Goal: Task Accomplishment & Management: Complete application form

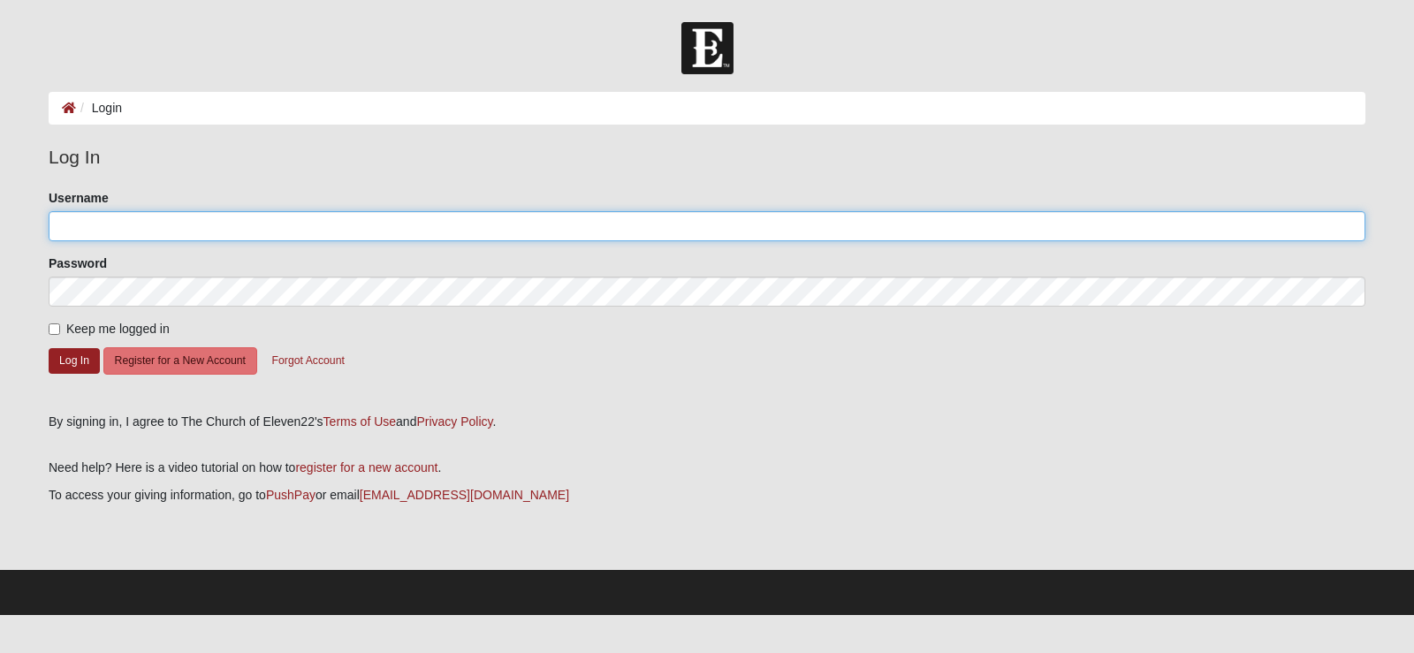
click at [117, 223] on input "Username" at bounding box center [707, 226] width 1317 height 30
type input "[PERSON_NAME]"
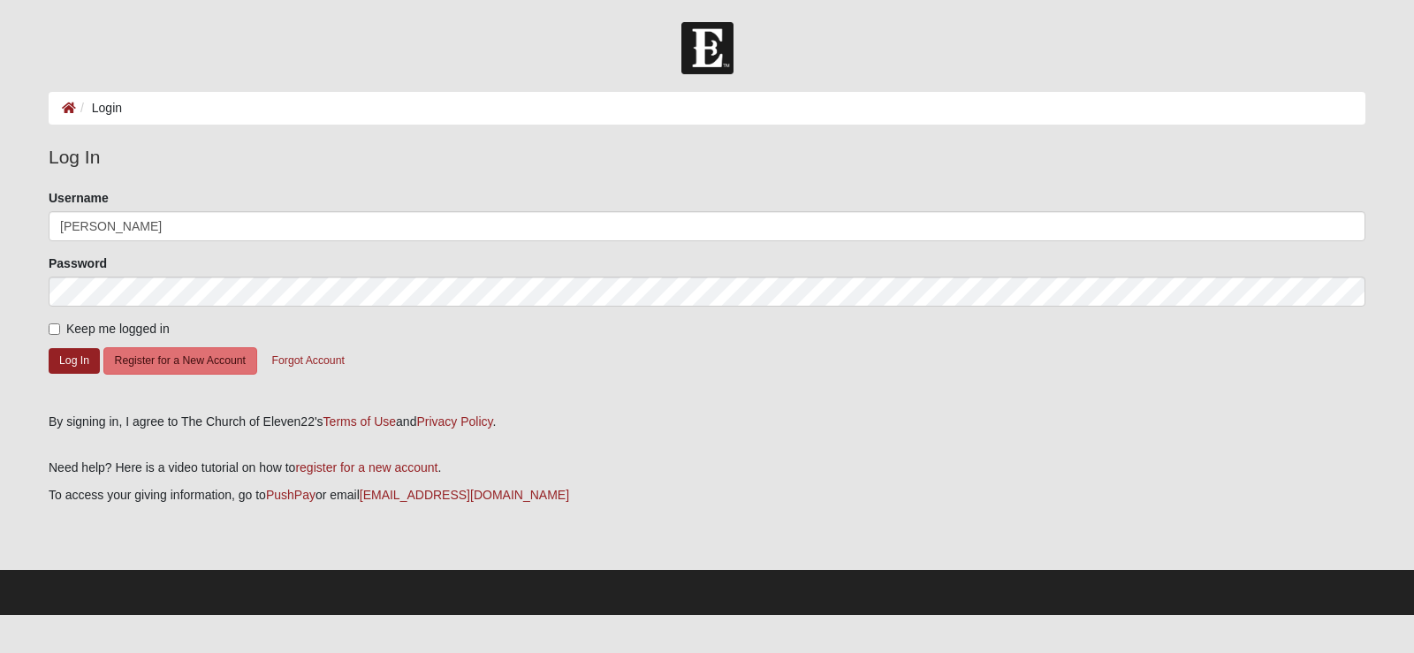
click at [719, 361] on form "Please correct the following: Username Larry Password Keep me logged in Log In …" at bounding box center [707, 295] width 1317 height 212
click at [61, 364] on button "Log In" at bounding box center [74, 361] width 51 height 26
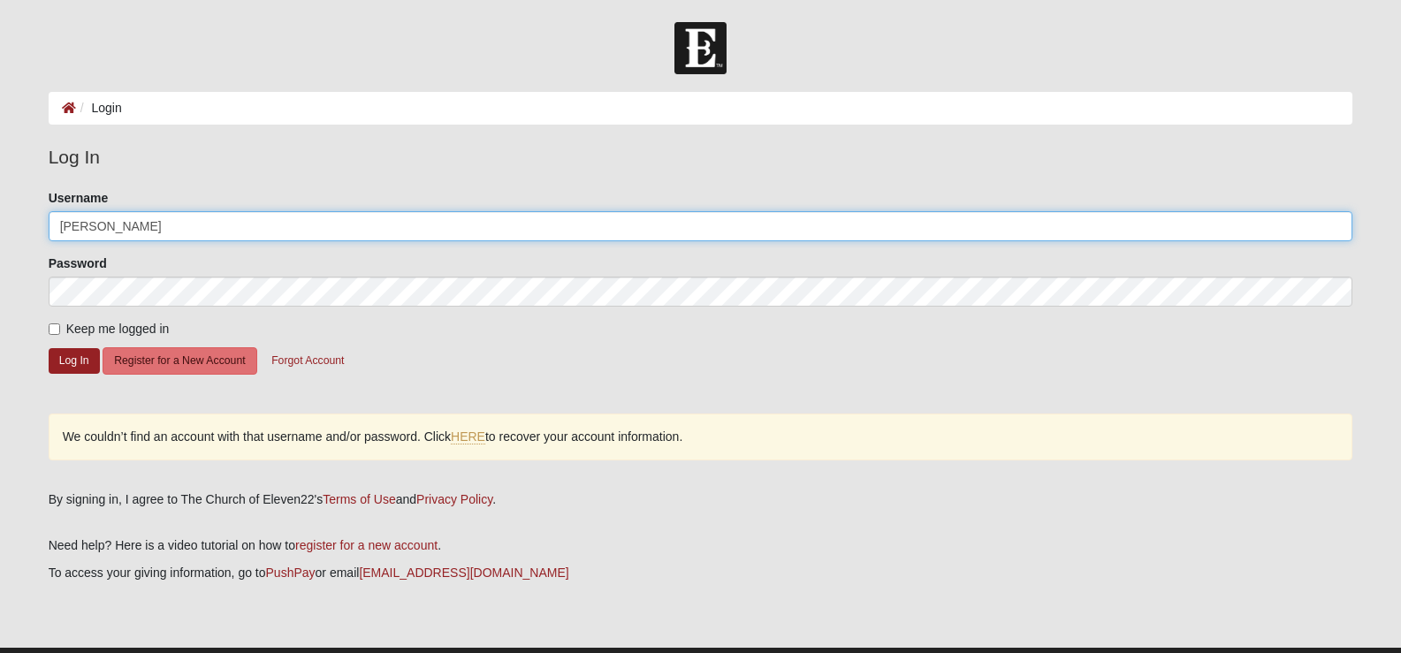
click at [103, 227] on input "[PERSON_NAME]" at bounding box center [701, 226] width 1304 height 30
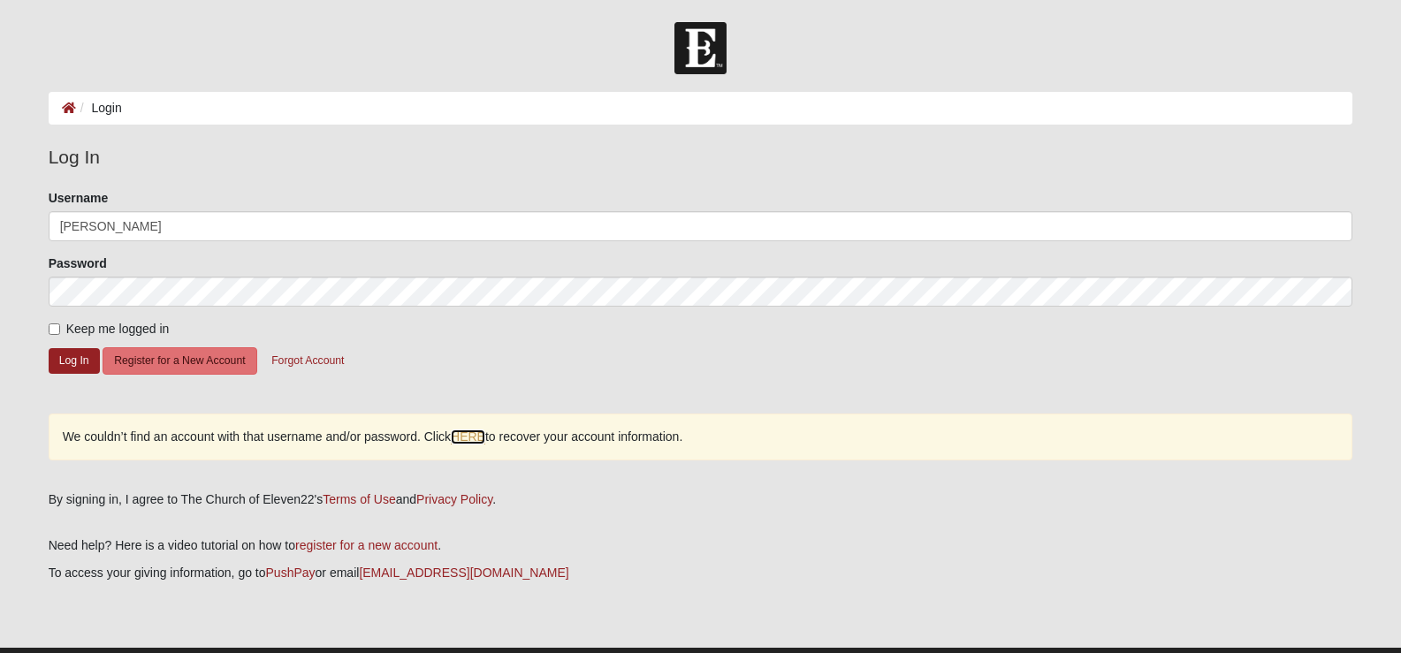
click at [476, 439] on link "HERE" at bounding box center [468, 436] width 34 height 15
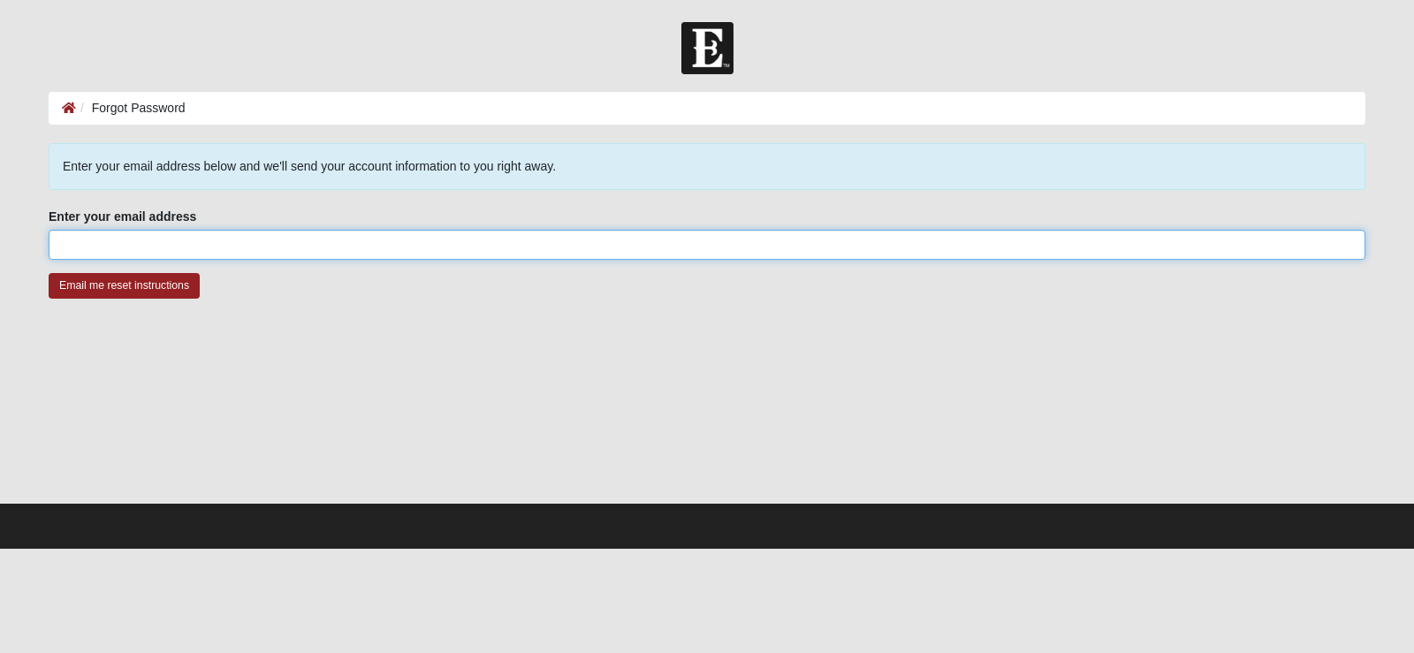
click at [89, 236] on input "Enter your email address" at bounding box center [707, 245] width 1317 height 30
type input "lhkrsellers@gmail.com"
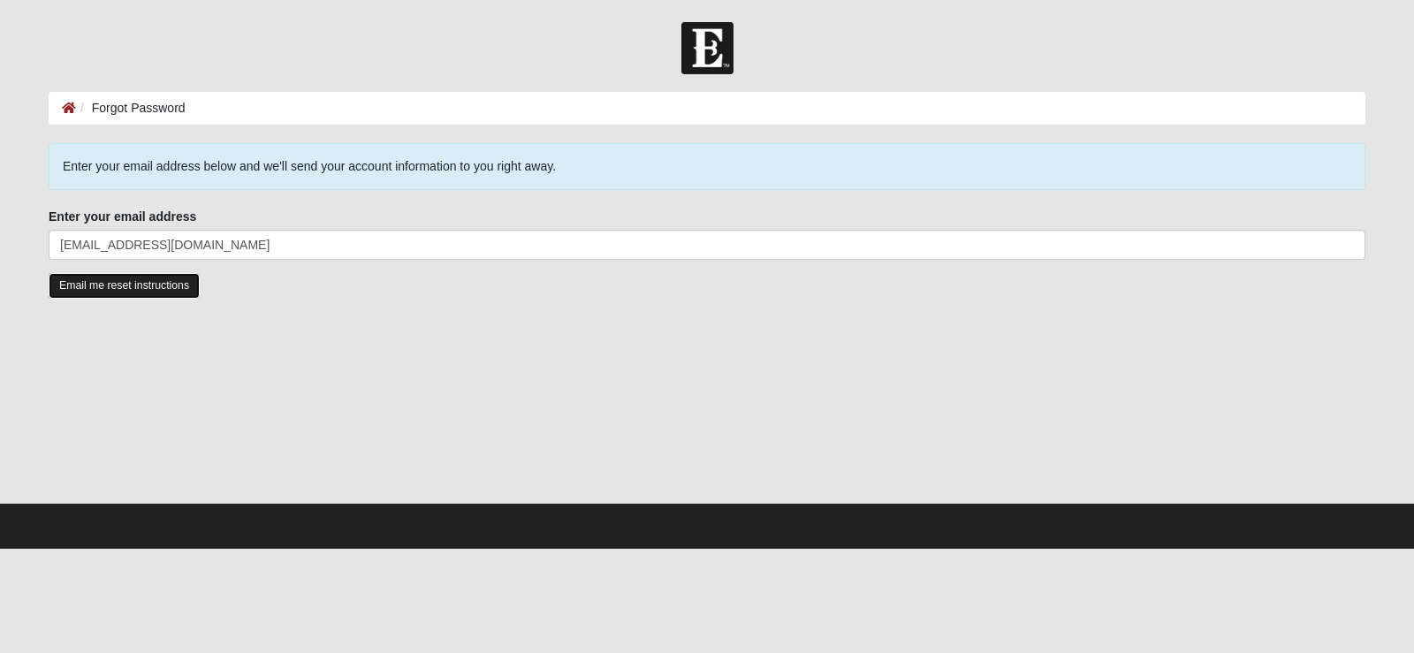
click at [99, 286] on input "Email me reset instructions" at bounding box center [124, 286] width 151 height 26
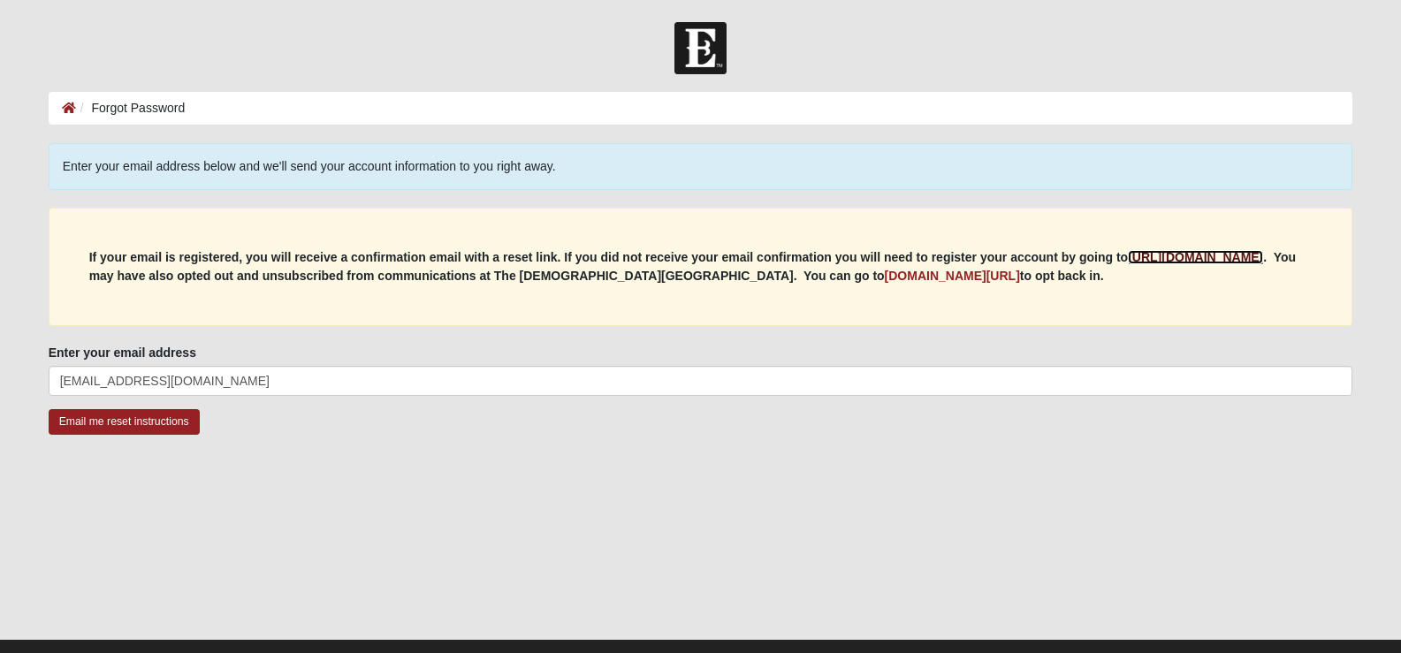
click at [1127, 264] on b "https://my.coe22.com/register" at bounding box center [1194, 257] width 135 height 14
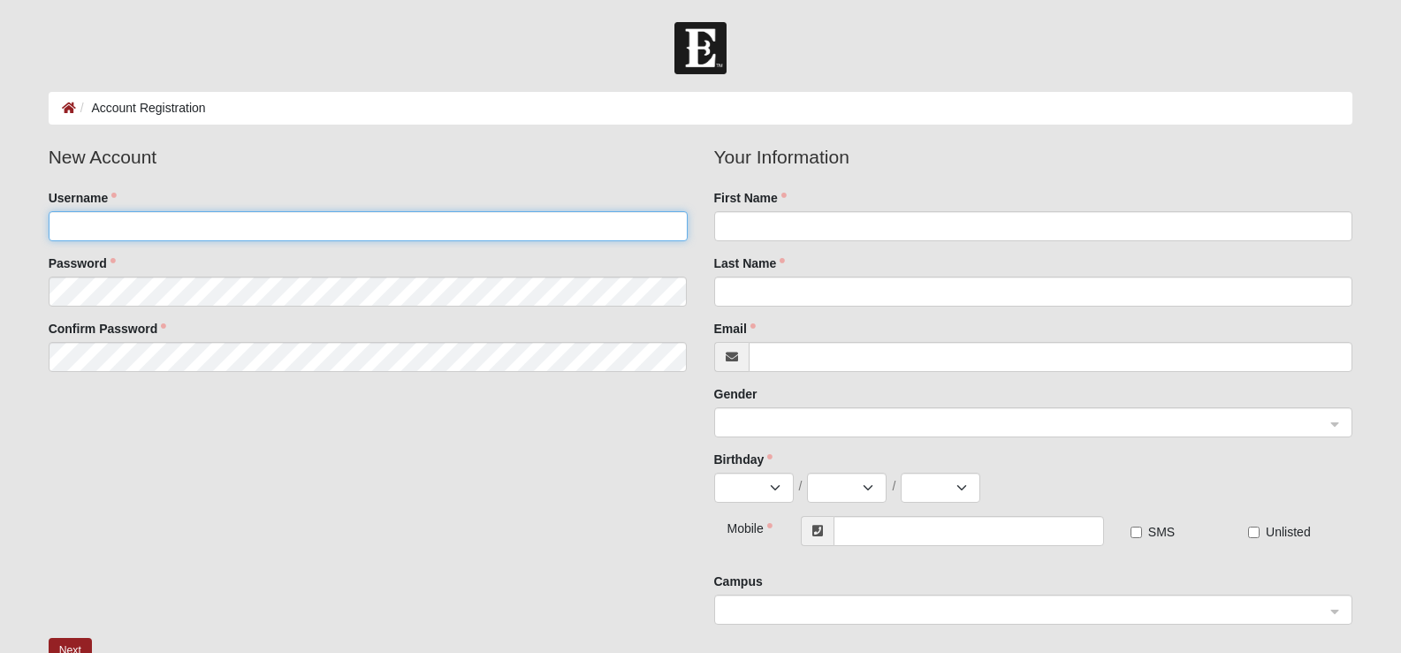
click at [103, 223] on input "Username" at bounding box center [368, 226] width 639 height 30
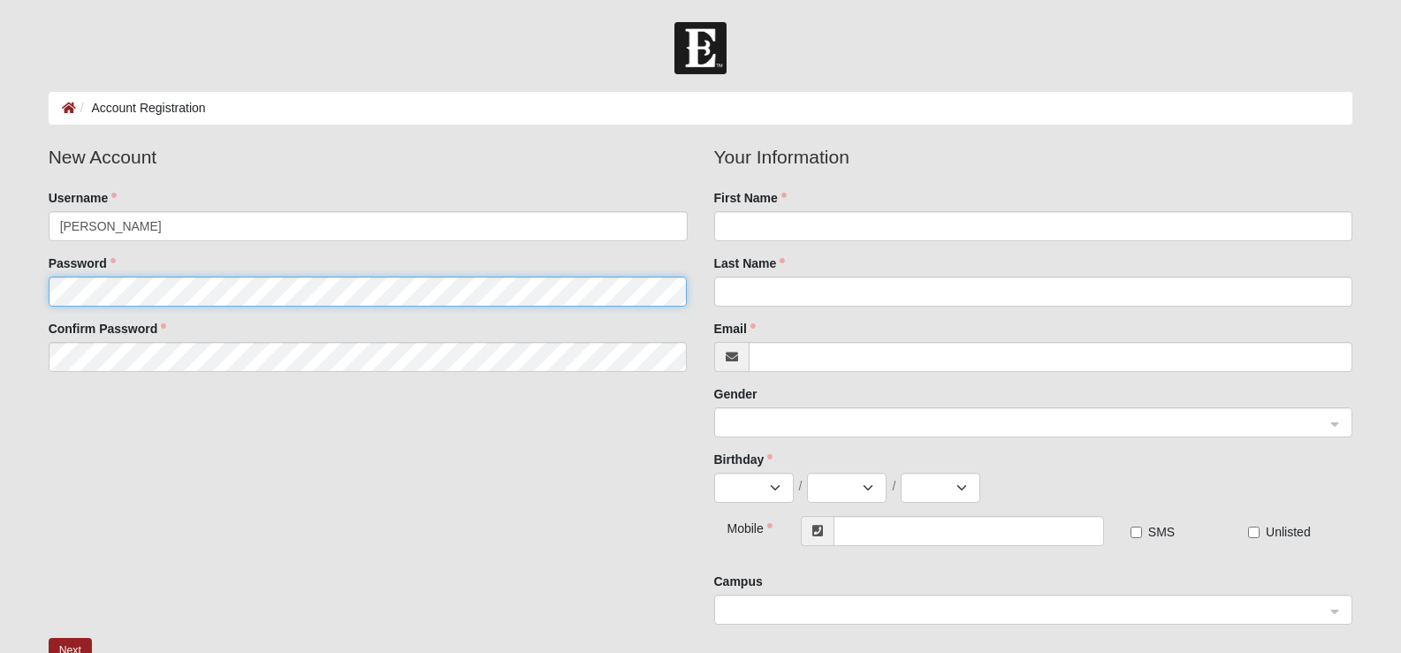
click at [148, 292] on fieldset "New Account Username [PERSON_NAME] Password Confirm Password" at bounding box center [367, 264] width 665 height 242
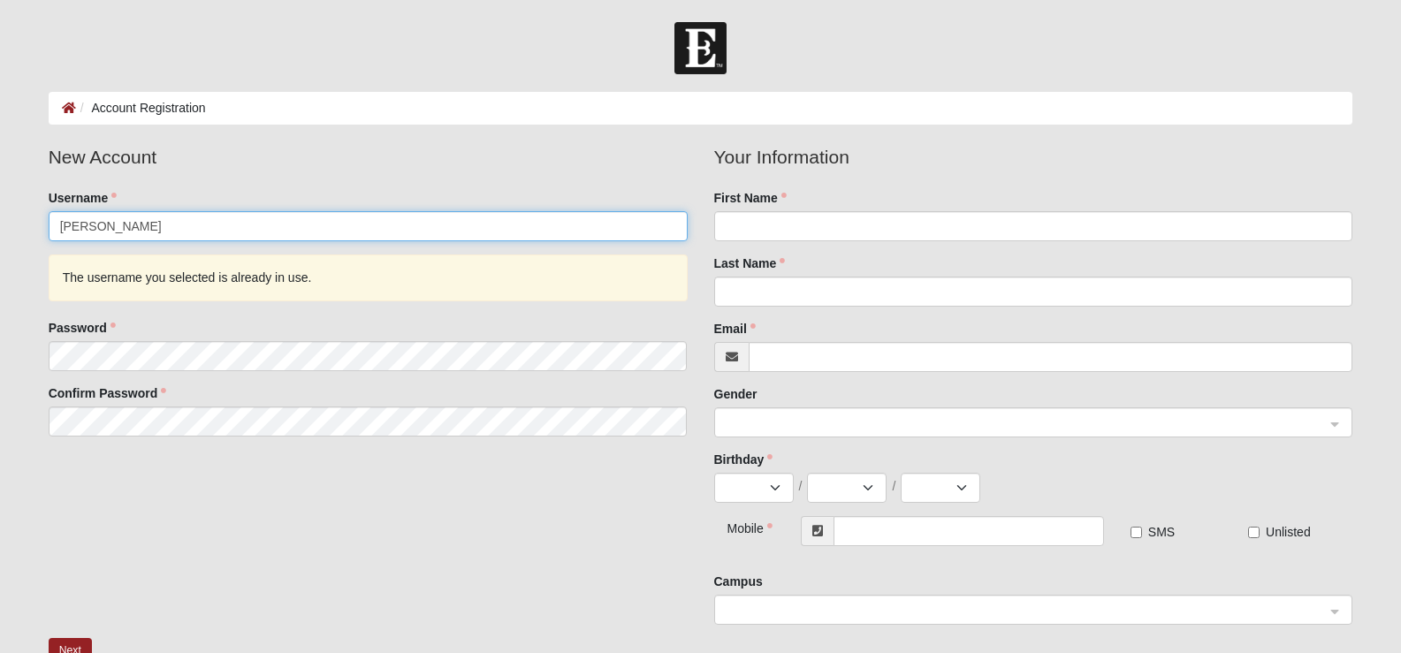
click at [95, 231] on input "[PERSON_NAME]" at bounding box center [368, 226] width 639 height 30
type input "LarrySellers"
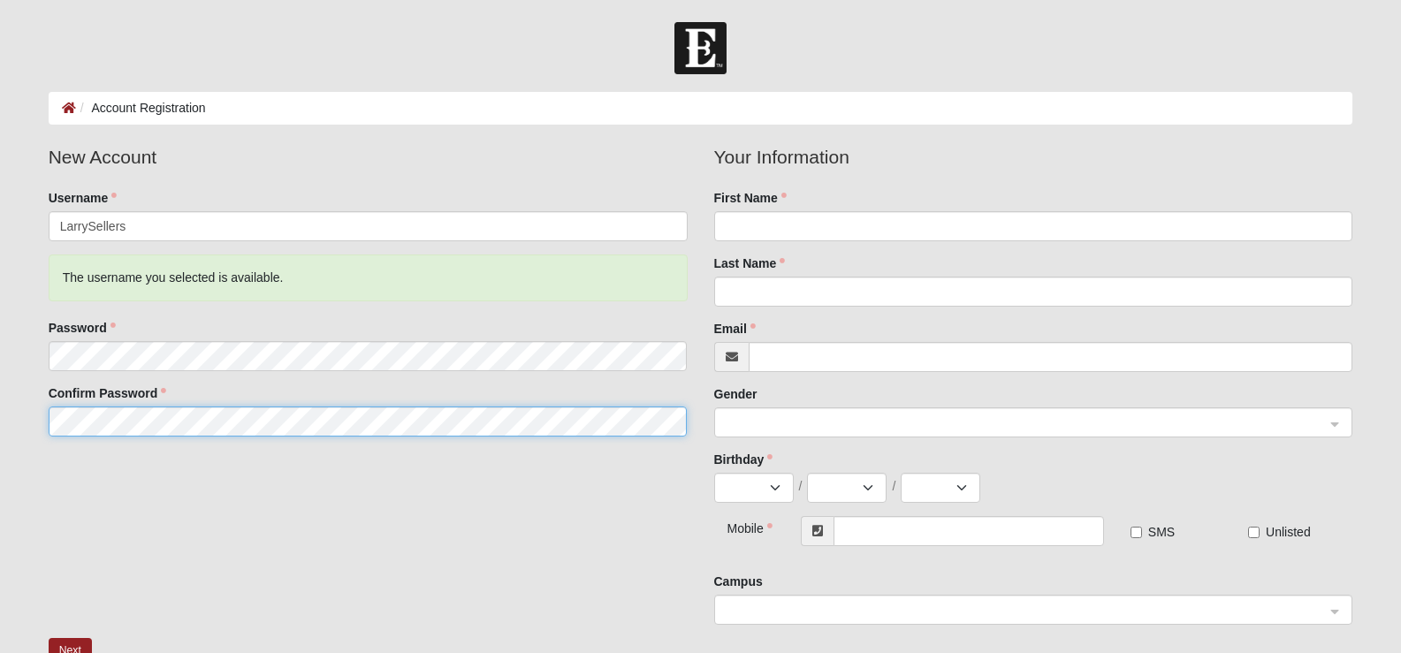
scroll to position [88, 0]
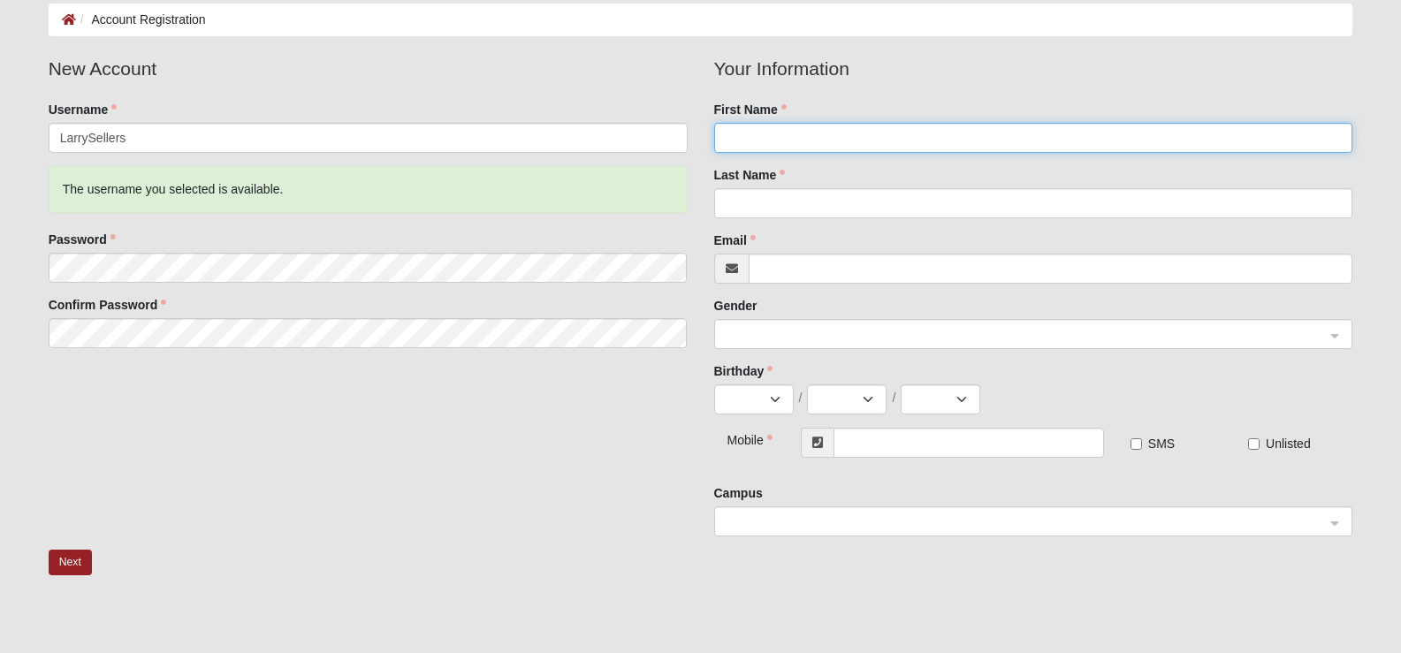
drag, startPoint x: 756, startPoint y: 135, endPoint x: 1049, endPoint y: 177, distance: 295.4
click at [761, 136] on input "First Name" at bounding box center [1033, 138] width 639 height 30
type input "[PERSON_NAME]"
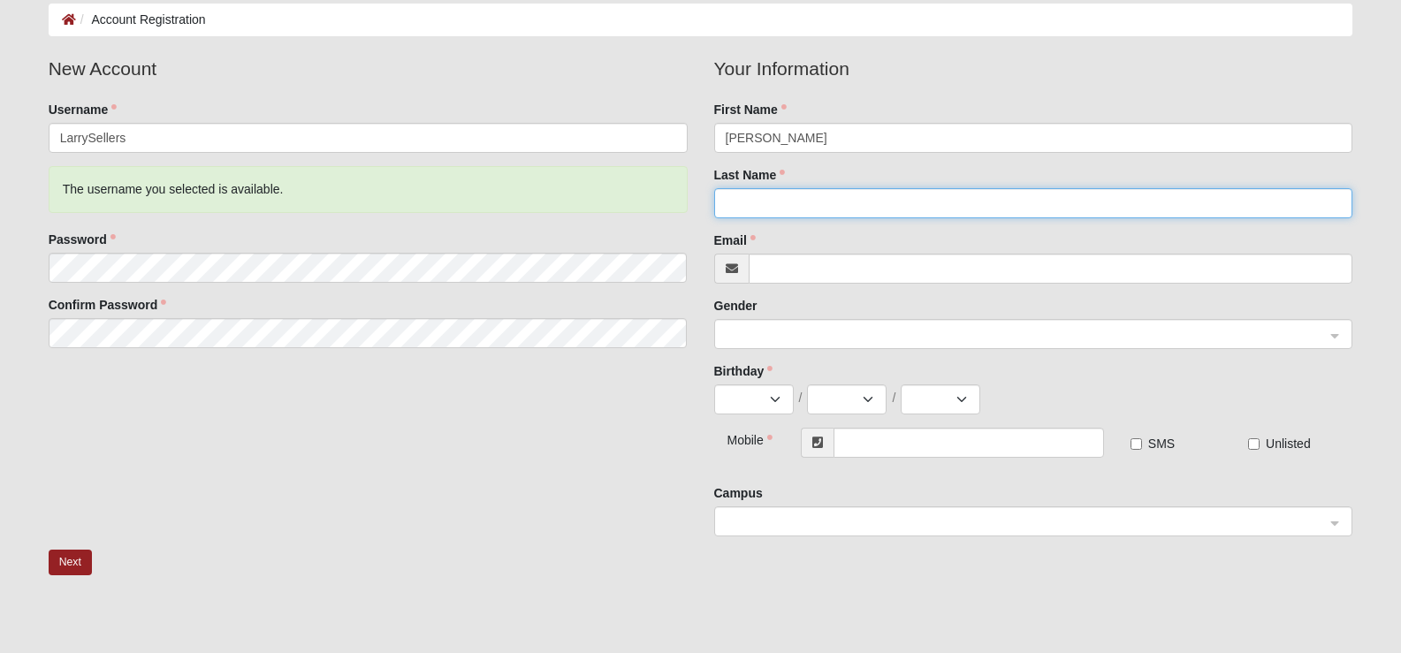
click at [824, 204] on input "Last Name" at bounding box center [1033, 203] width 639 height 30
type input "Sellers"
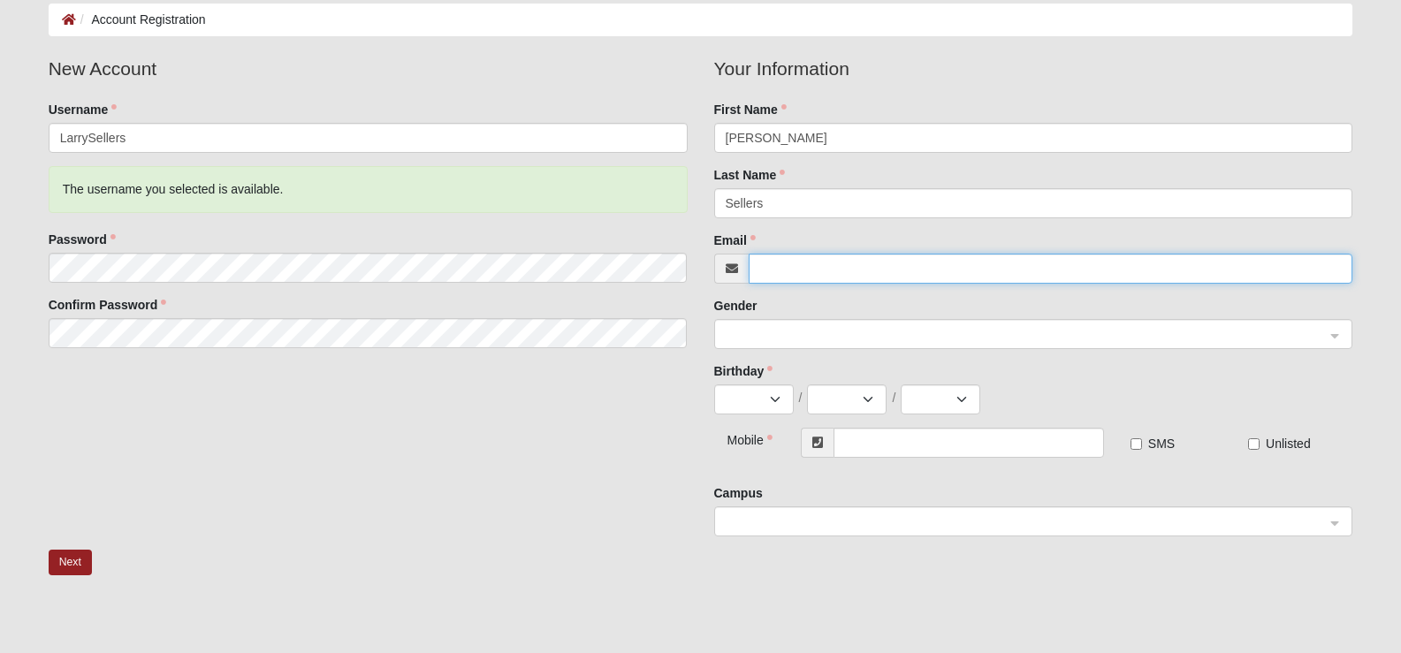
click at [782, 269] on input "Email" at bounding box center [1050, 269] width 604 height 30
type input "[EMAIL_ADDRESS][DOMAIN_NAME]"
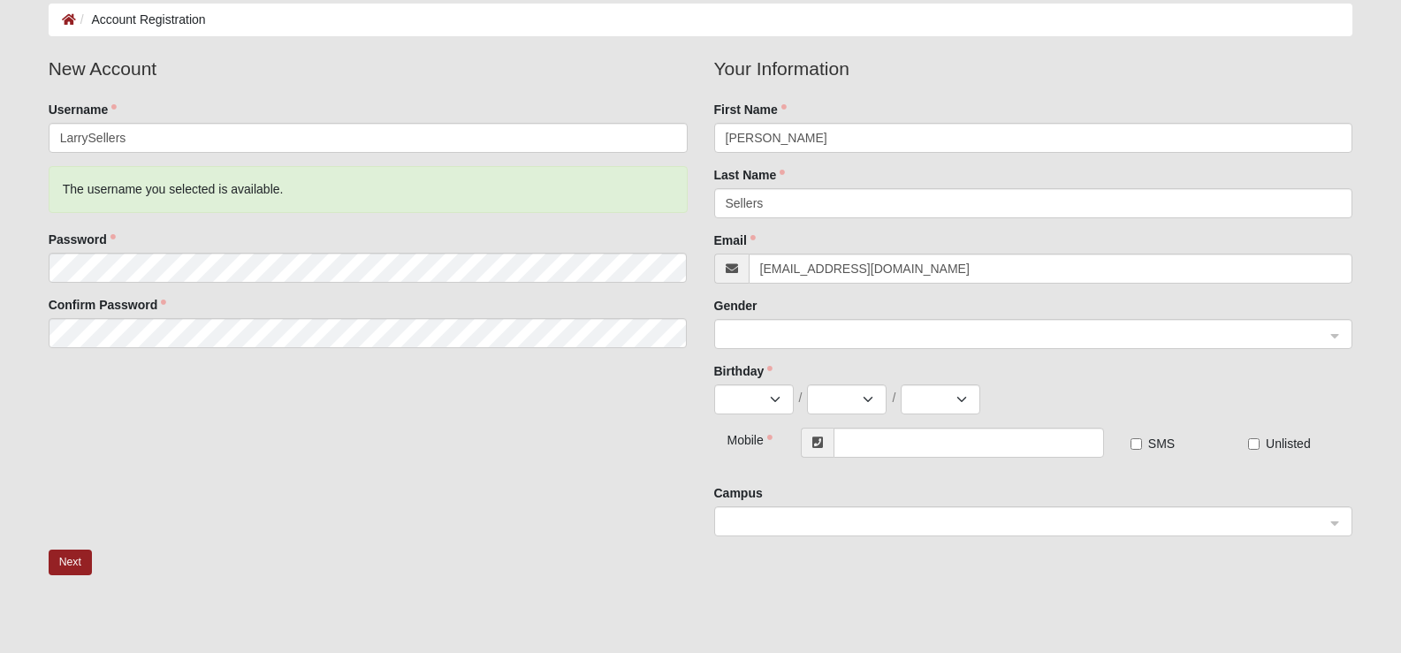
click at [1328, 338] on input "search" at bounding box center [1027, 333] width 605 height 27
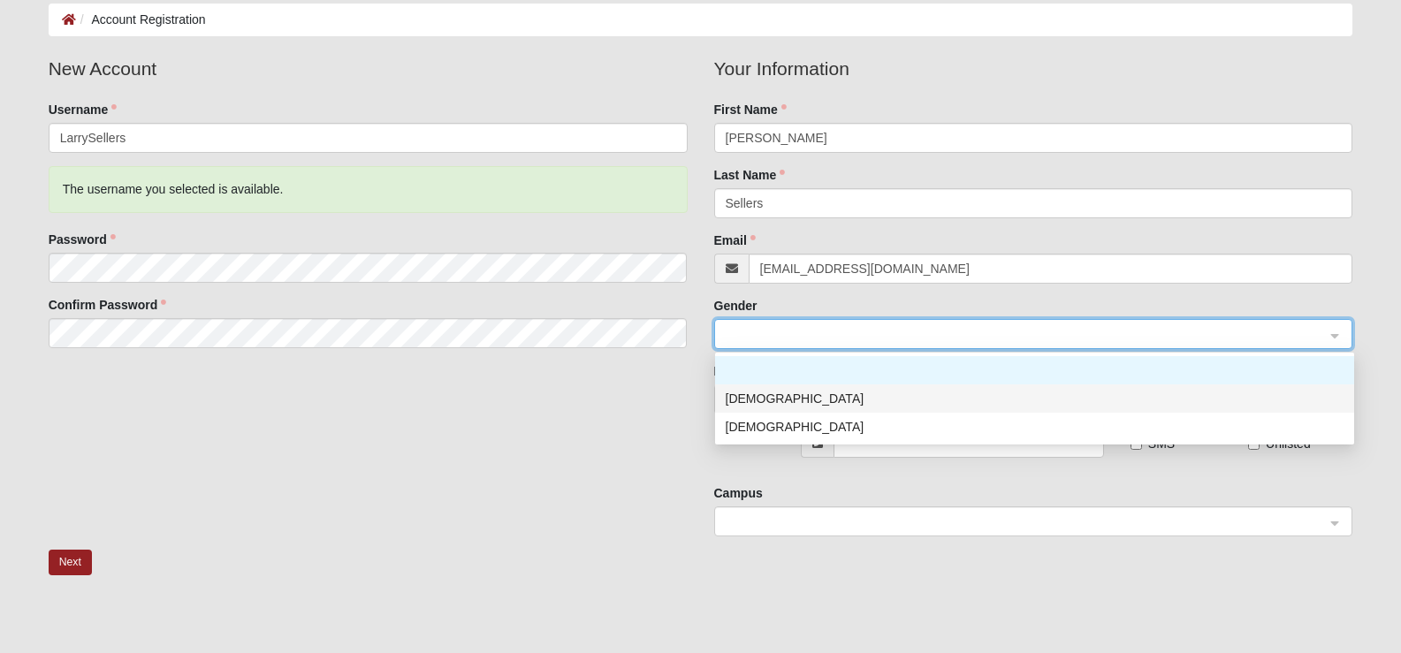
click at [1004, 395] on div "[DEMOGRAPHIC_DATA]" at bounding box center [1034, 398] width 618 height 19
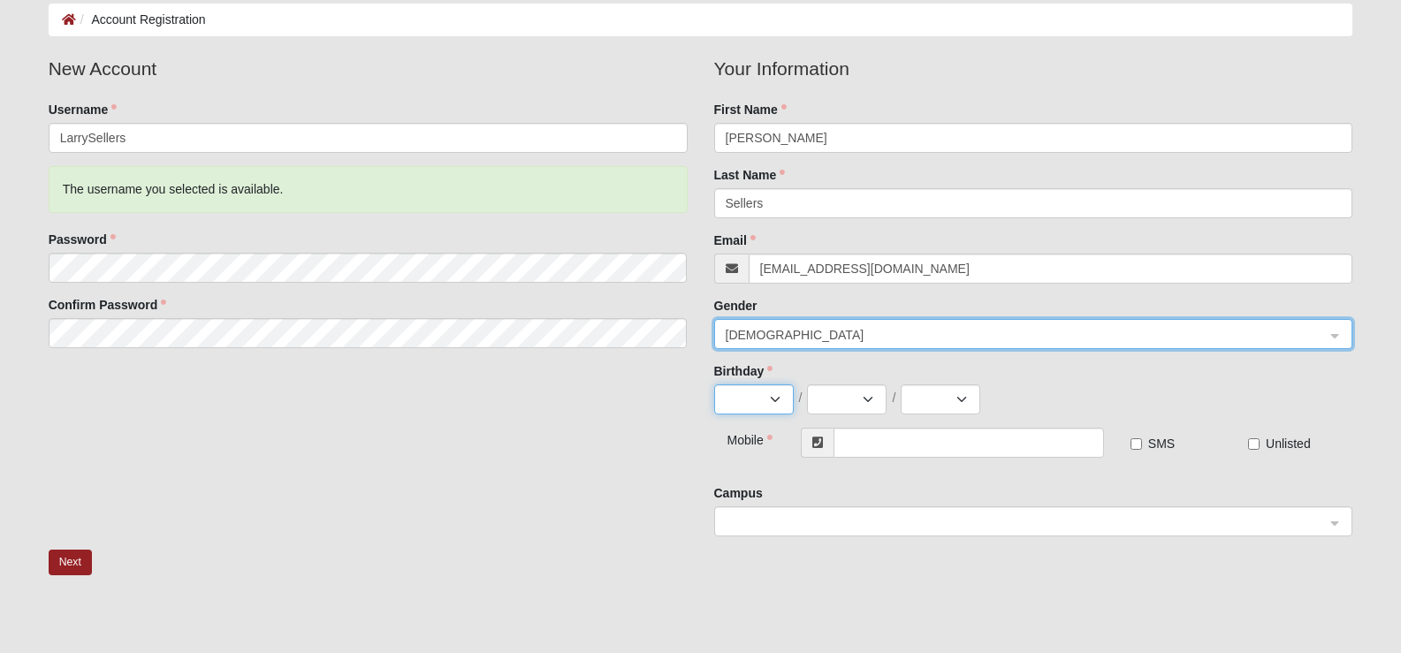
click at [774, 404] on select "Jan Feb Mar Apr May Jun [DATE] Aug Sep Oct Nov Dec" at bounding box center [754, 399] width 80 height 30
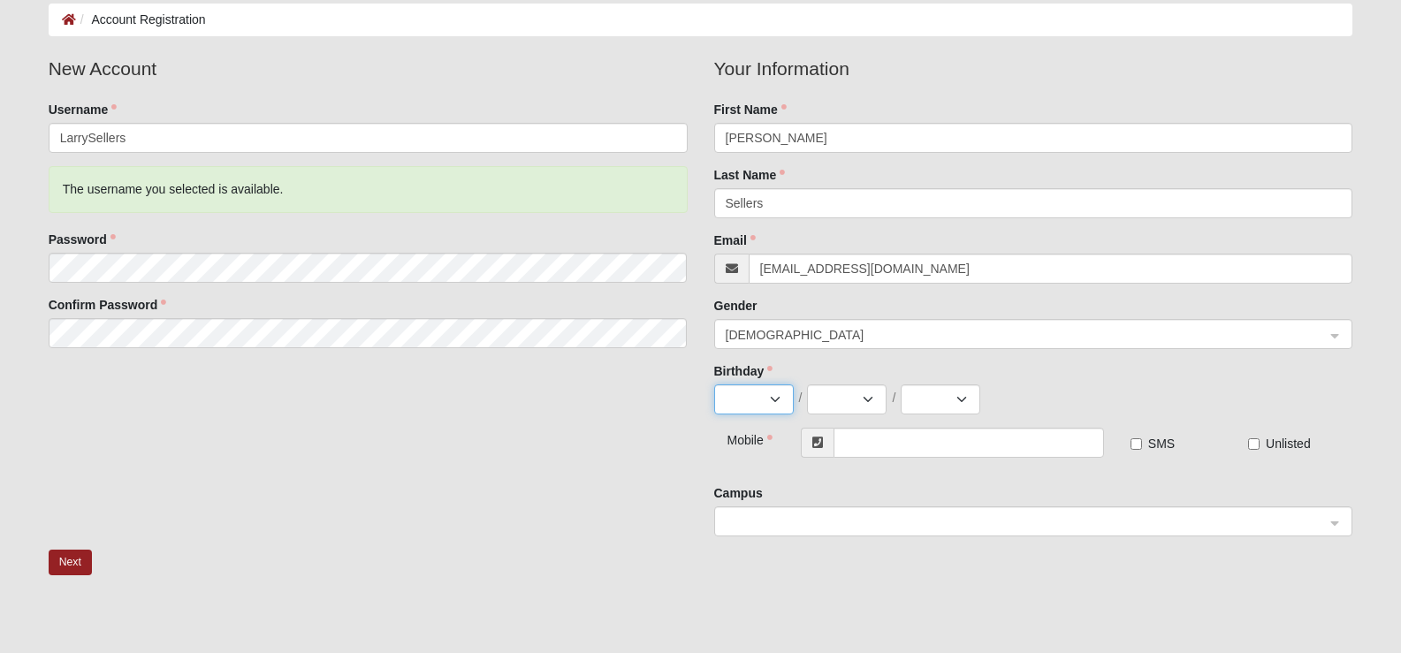
select select "11"
click at [714, 384] on select "Jan Feb Mar Apr May Jun [DATE] Aug Sep Oct Nov Dec" at bounding box center [754, 399] width 80 height 30
click at [871, 402] on select "1 2 3 4 5 6 7 8 9 10 11 12 13 14 15 16 17 18 19 20 21 22 23 24 25 26 27 28 29 30" at bounding box center [847, 399] width 80 height 30
select select "20"
click at [807, 384] on select "1 2 3 4 5 6 7 8 9 10 11 12 13 14 15 16 17 18 19 20 21 22 23 24 25 26 27 28 29 30" at bounding box center [847, 399] width 80 height 30
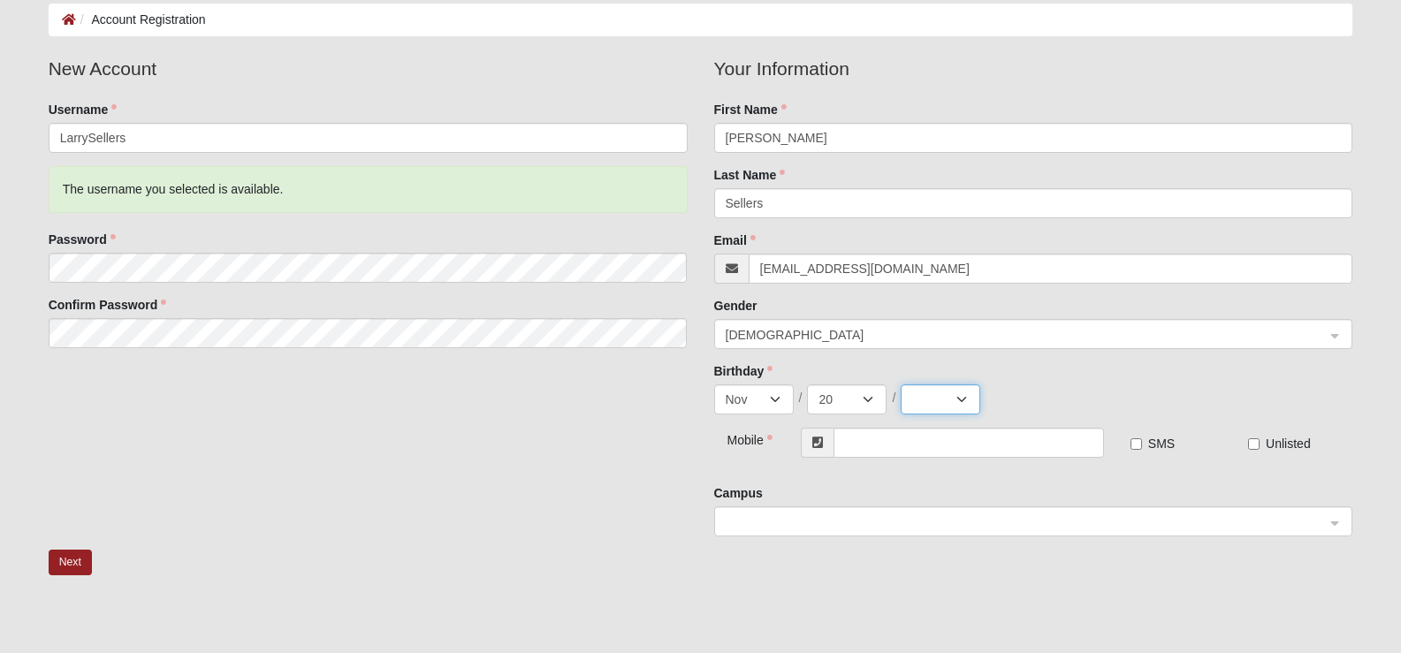
click at [962, 400] on select "2025 2024 2023 2022 2021 2020 2019 2018 2017 2016 2015 2014 2013 2012 2011 2010…" at bounding box center [940, 399] width 80 height 30
select select "1955"
click at [900, 384] on select "2025 2024 2023 2022 2021 2020 2019 2018 2017 2016 2015 2014 2013 2012 2011 2010…" at bounding box center [940, 399] width 80 height 30
click at [864, 450] on input "text" at bounding box center [968, 443] width 270 height 30
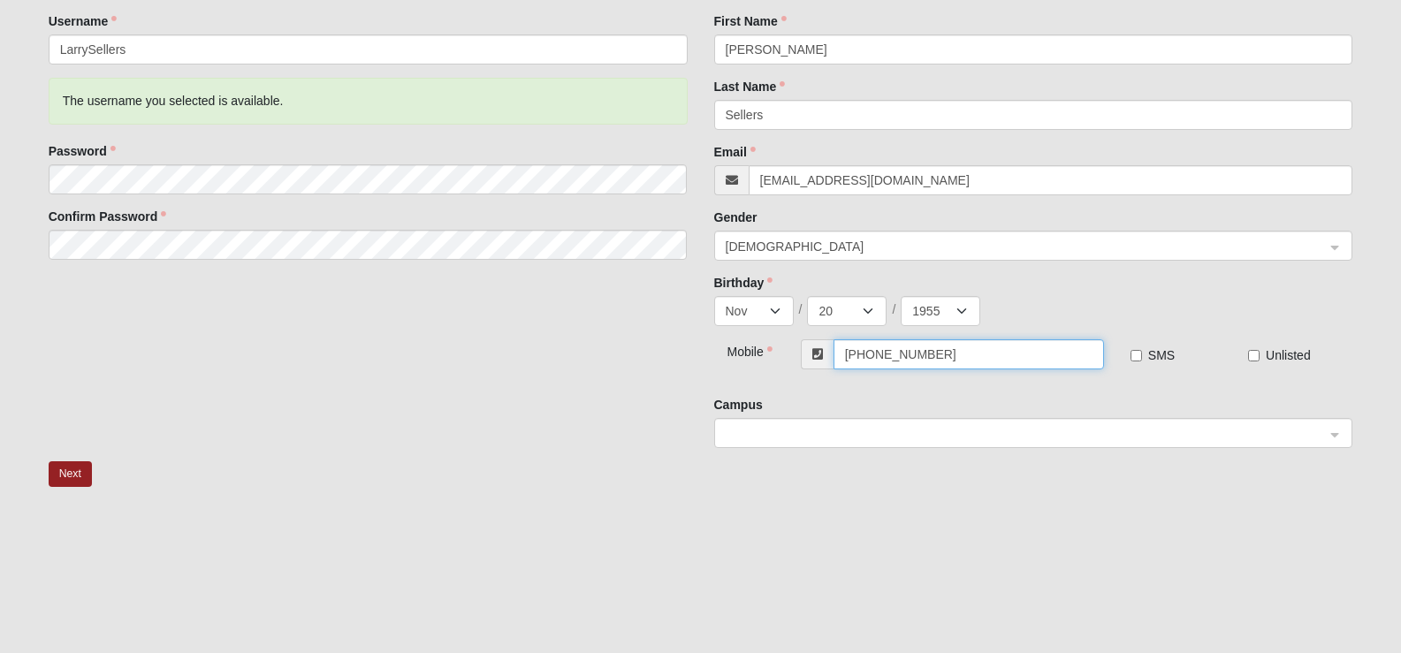
scroll to position [260, 0]
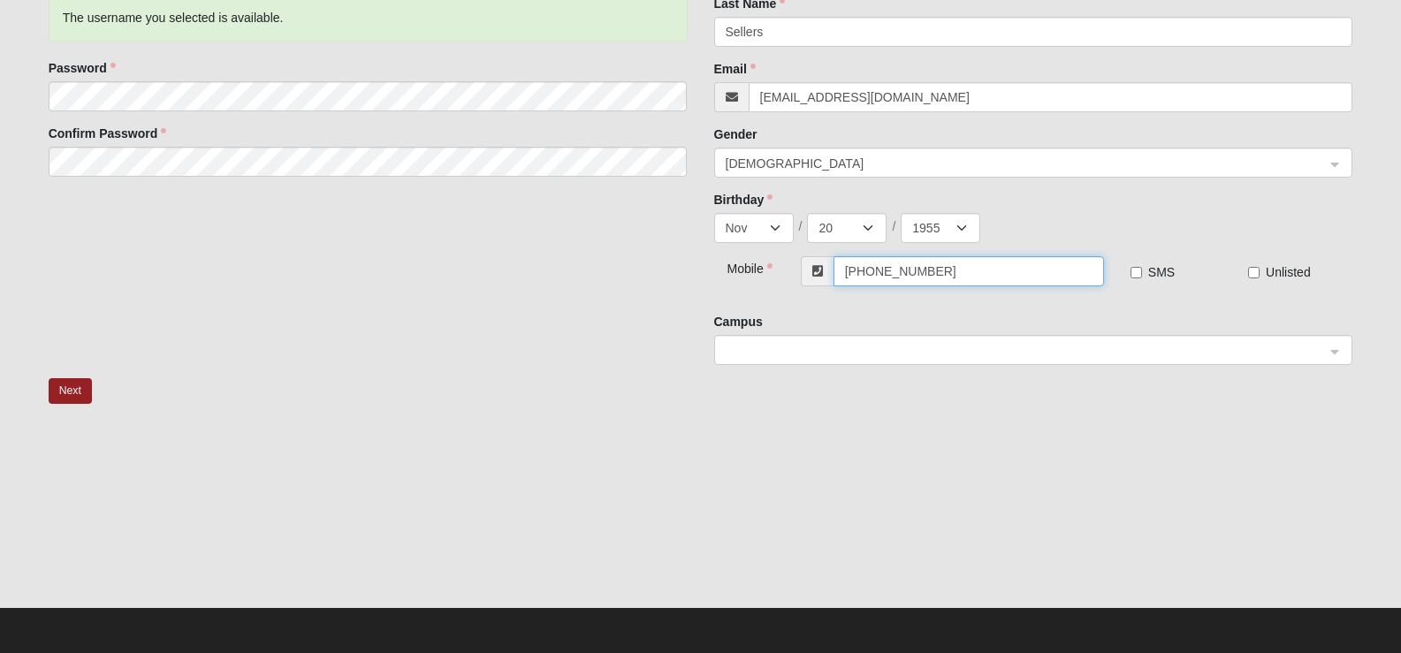
click at [1331, 357] on div at bounding box center [1033, 351] width 637 height 30
type input "[PHONE_NUMBER]"
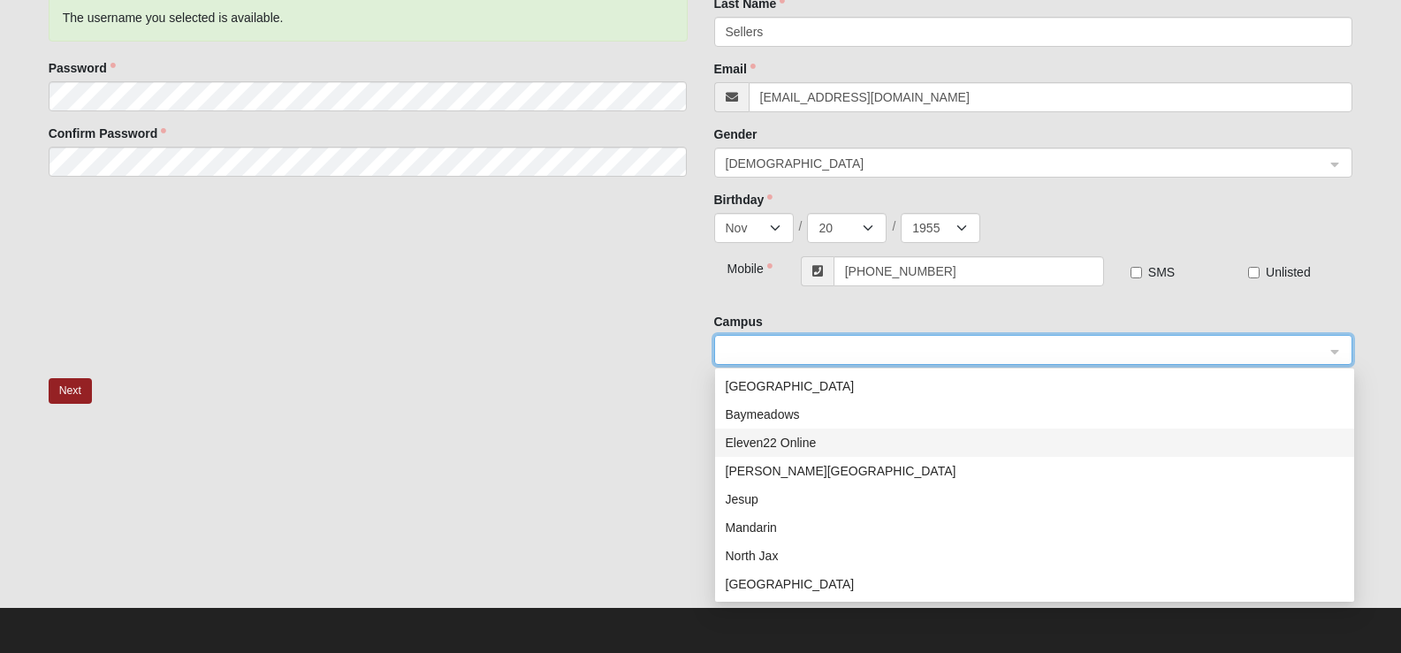
click at [765, 439] on div "Eleven22 Online" at bounding box center [1034, 442] width 618 height 19
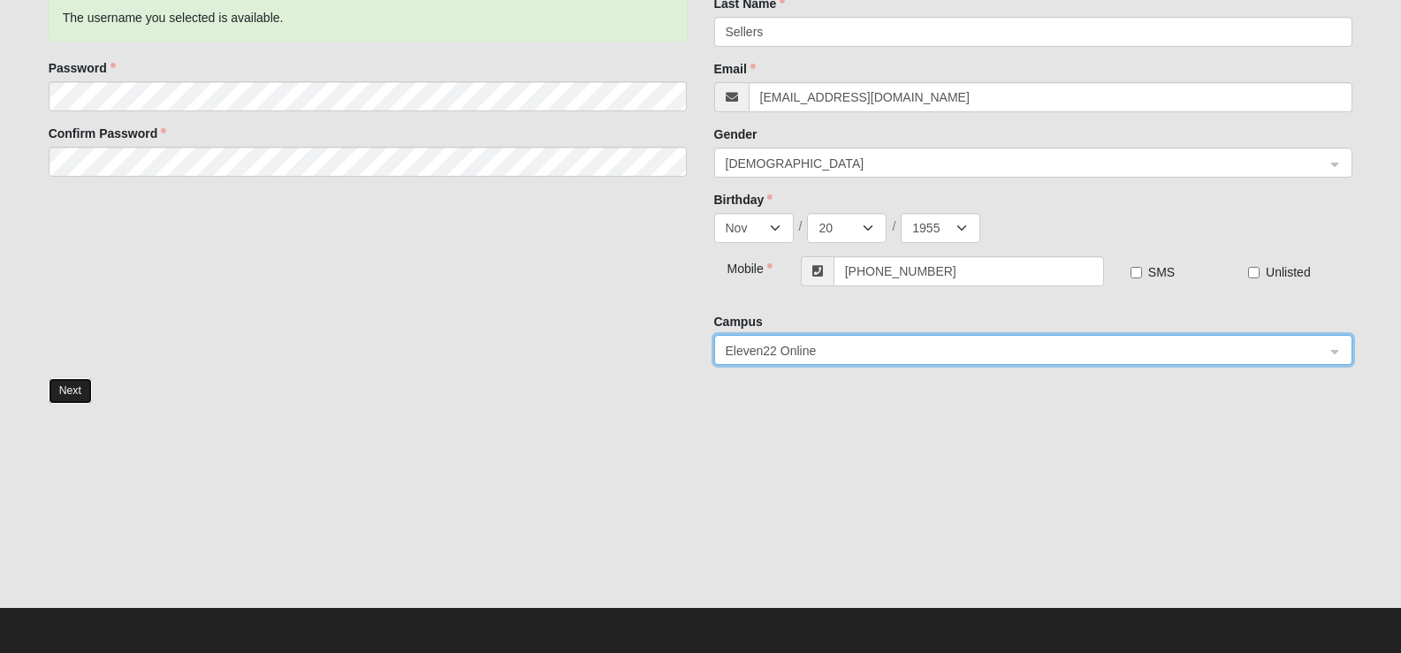
click at [67, 399] on button "Next" at bounding box center [70, 391] width 43 height 26
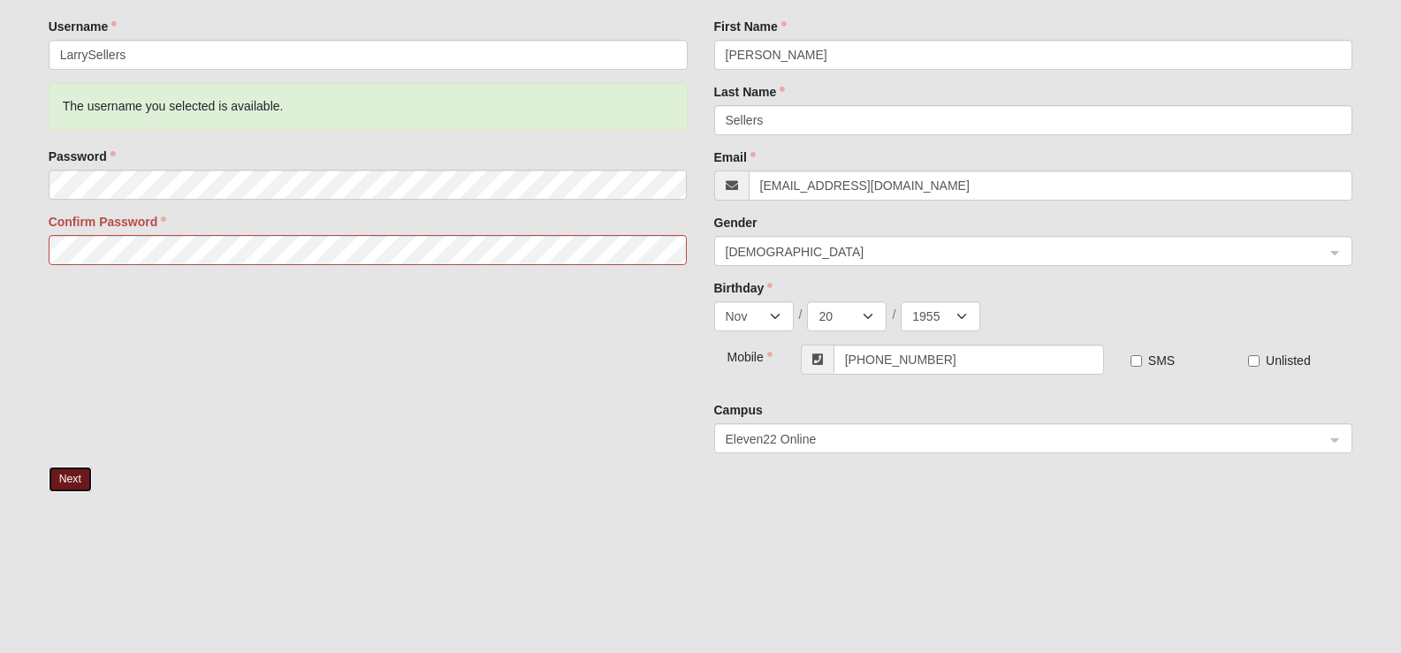
scroll to position [171, 0]
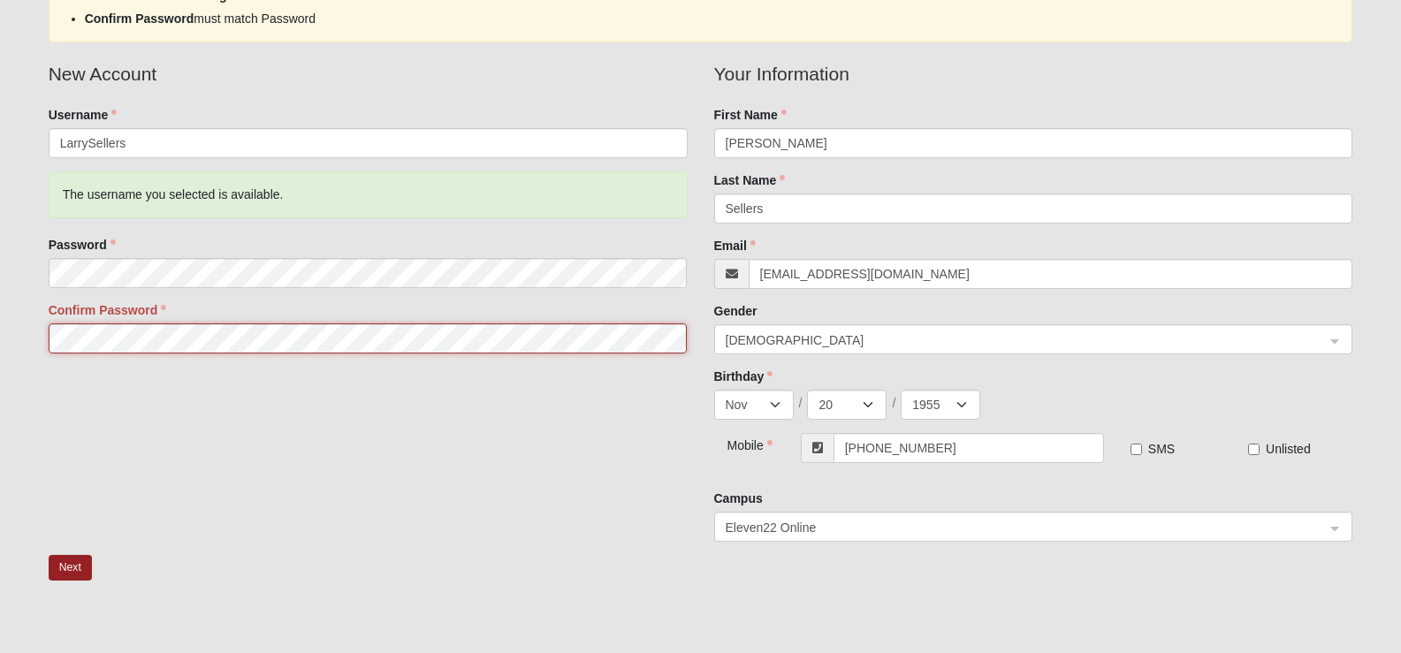
click at [3, 338] on form "Log In Account Registration Account Registration Error Please correct the follo…" at bounding box center [700, 341] width 1401 height 978
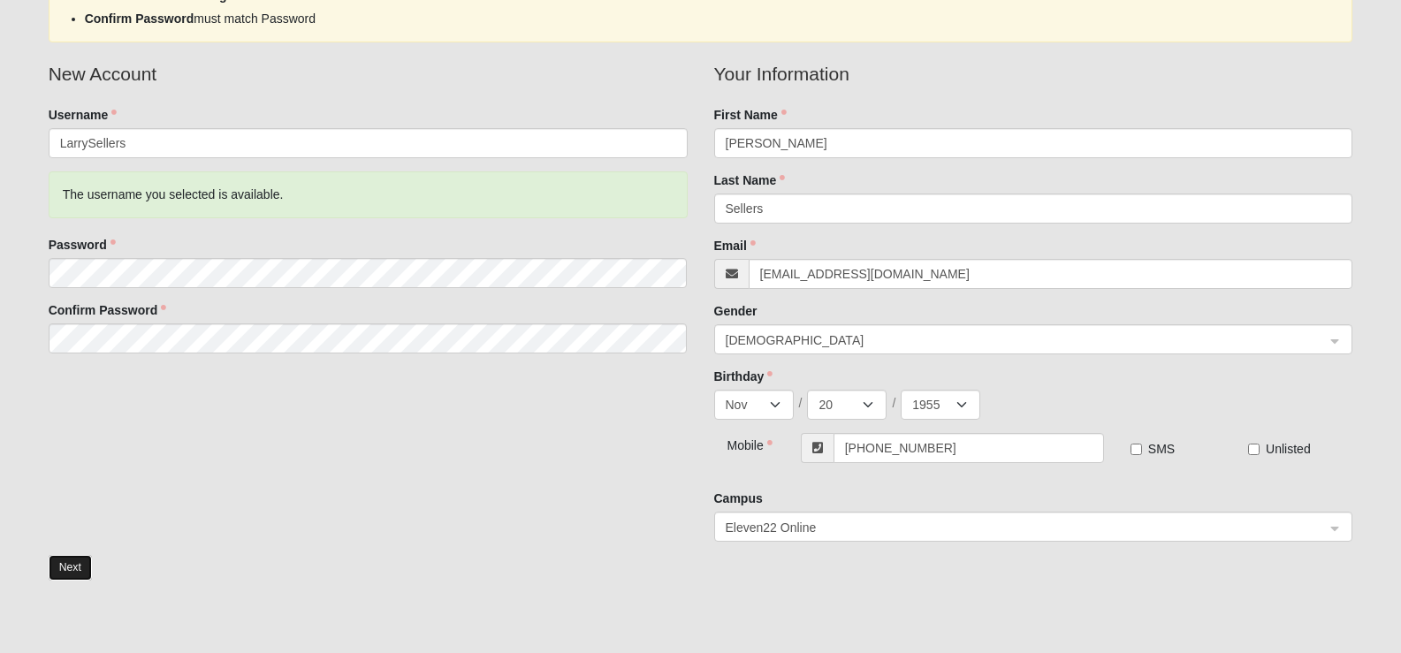
click at [70, 568] on button "Next" at bounding box center [70, 568] width 43 height 26
click at [70, 568] on div "Next" at bounding box center [700, 581] width 1331 height 52
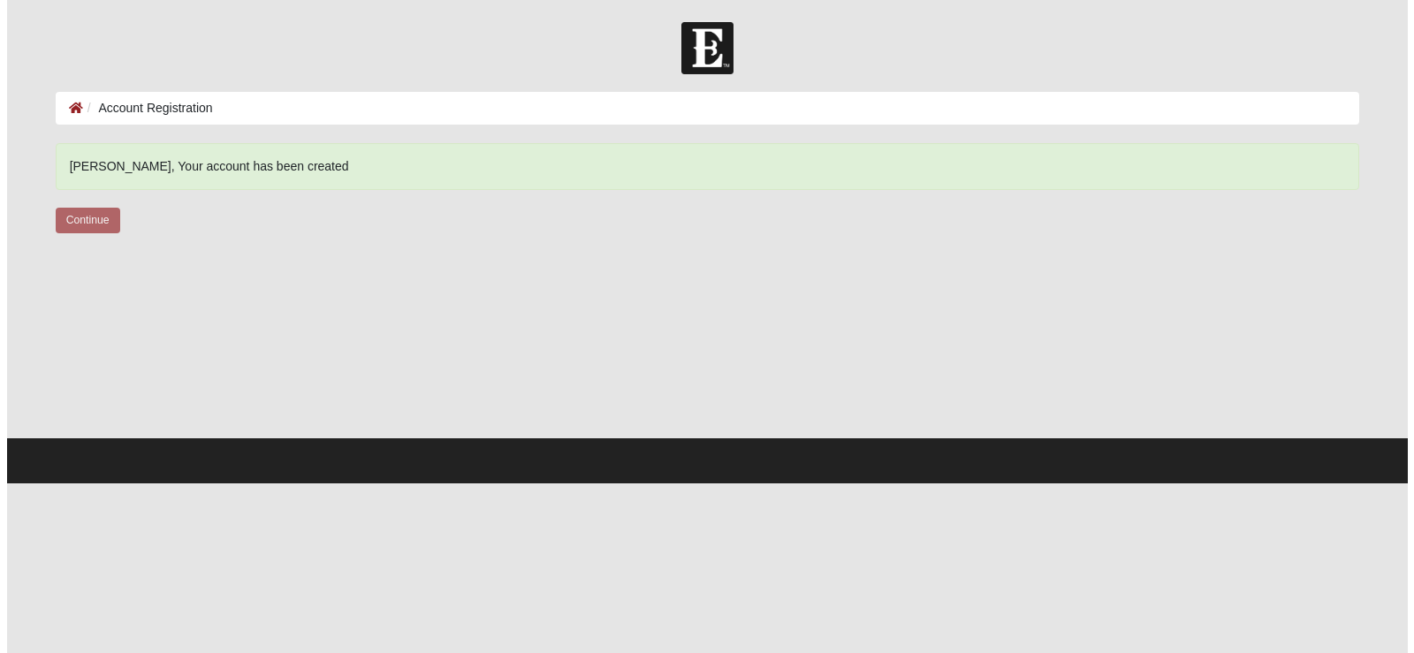
scroll to position [0, 0]
